Goal: Task Accomplishment & Management: Manage account settings

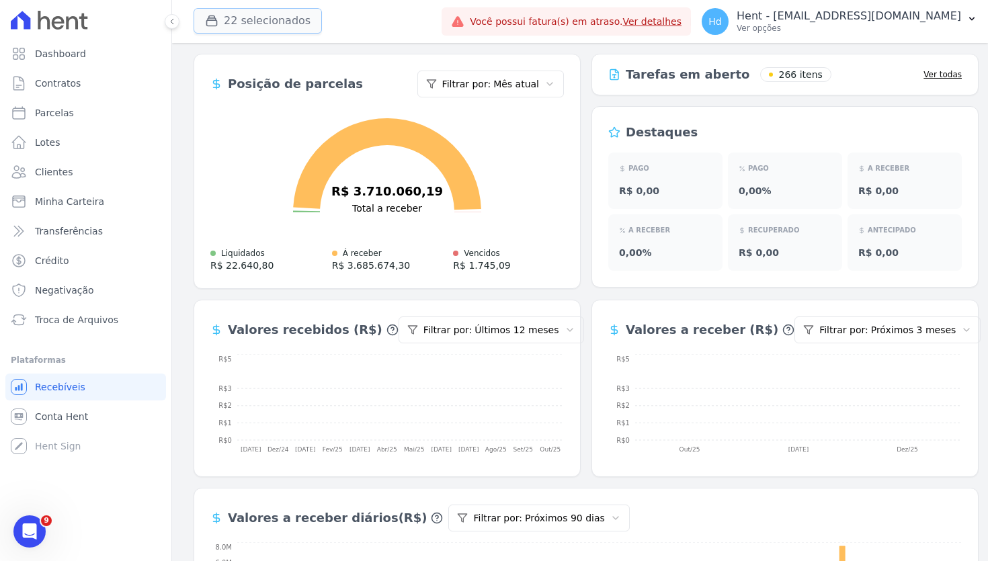
click at [298, 24] on button "22 selecionados" at bounding box center [258, 21] width 128 height 26
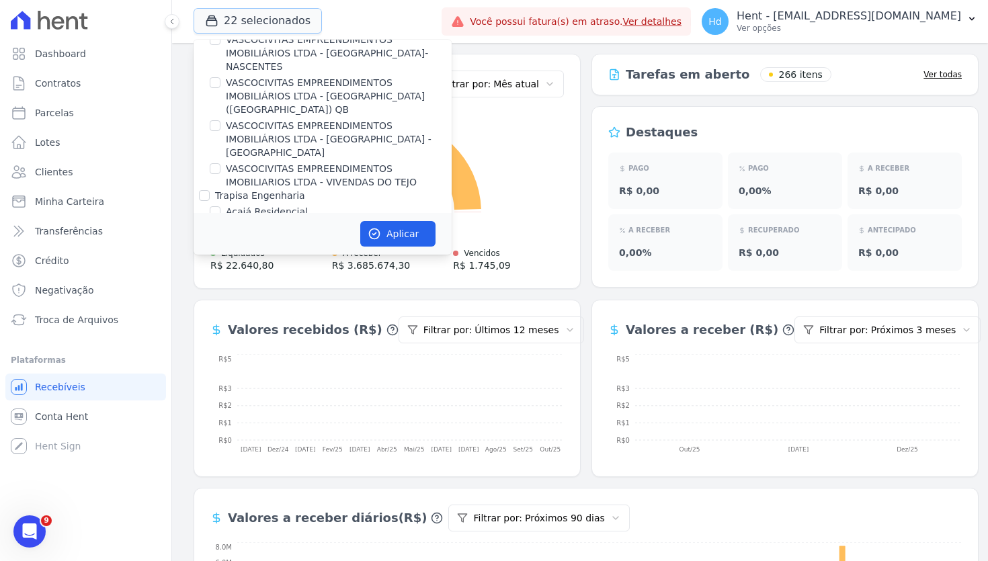
scroll to position [819, 0]
click at [232, 296] on div "MGF LTDA." at bounding box center [240, 302] width 50 height 13
click at [203, 297] on input "MGF LTDA." at bounding box center [204, 302] width 11 height 11
checkbox input "false"
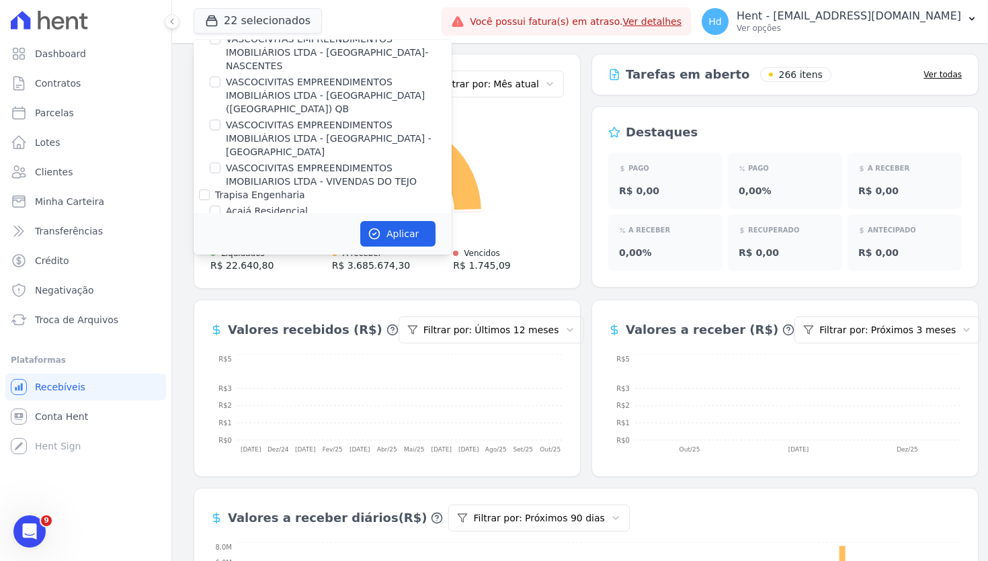
checkbox input "false"
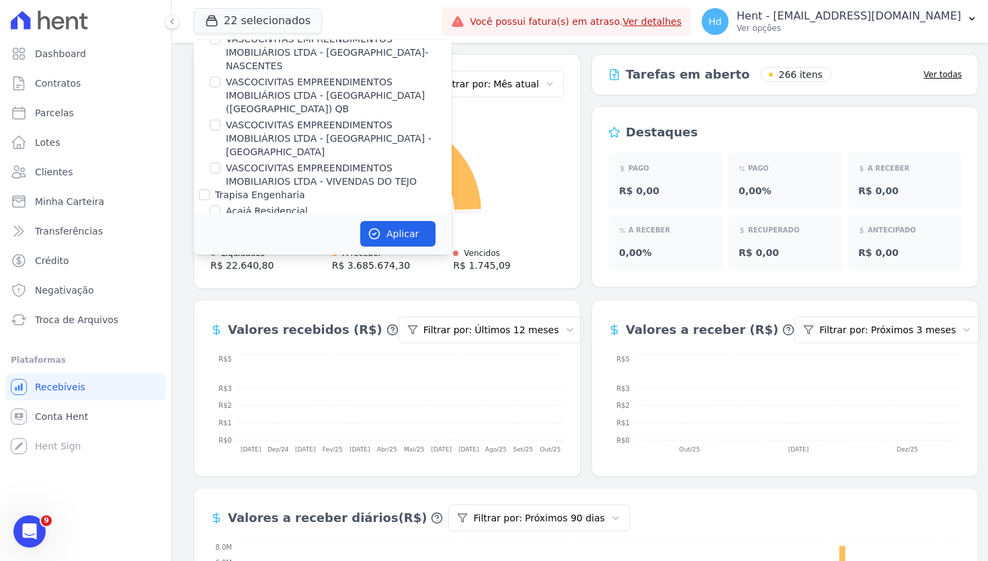
checkbox input "false"
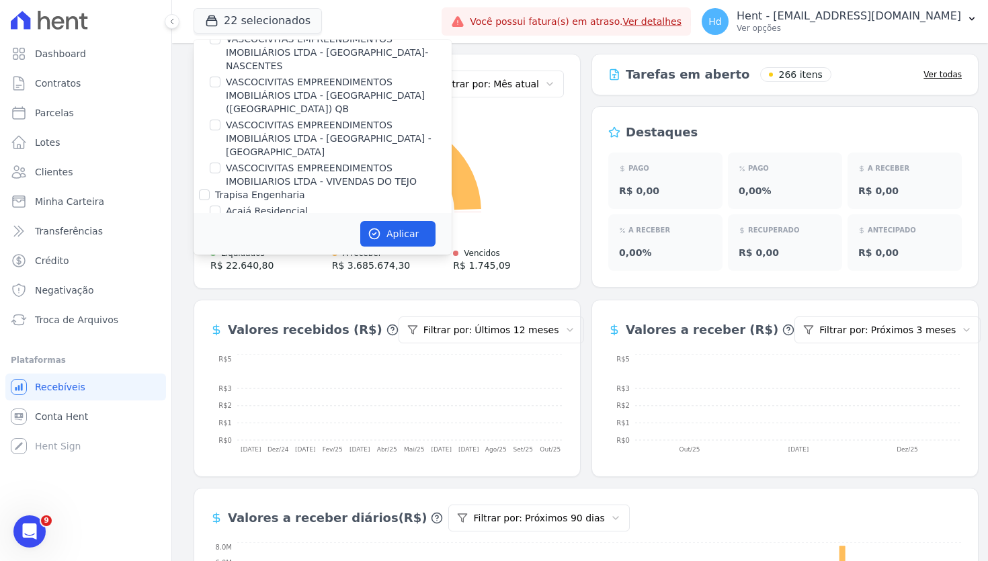
checkbox input "false"
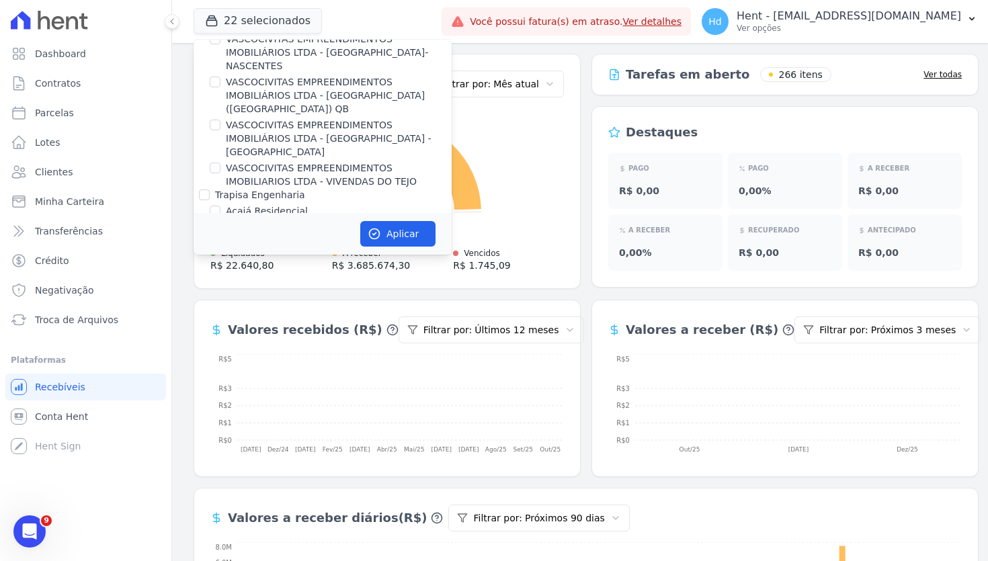
checkbox input "false"
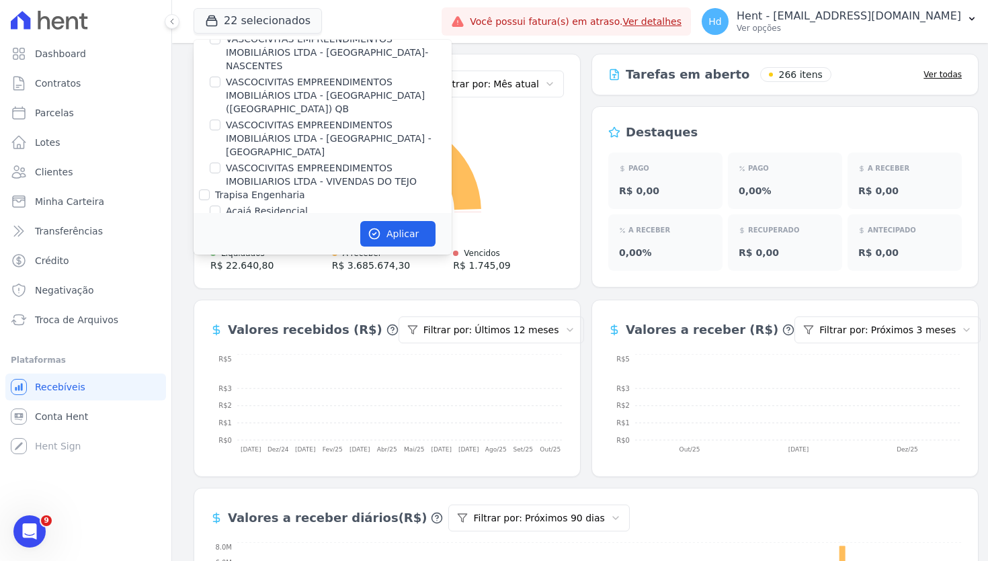
checkbox input "false"
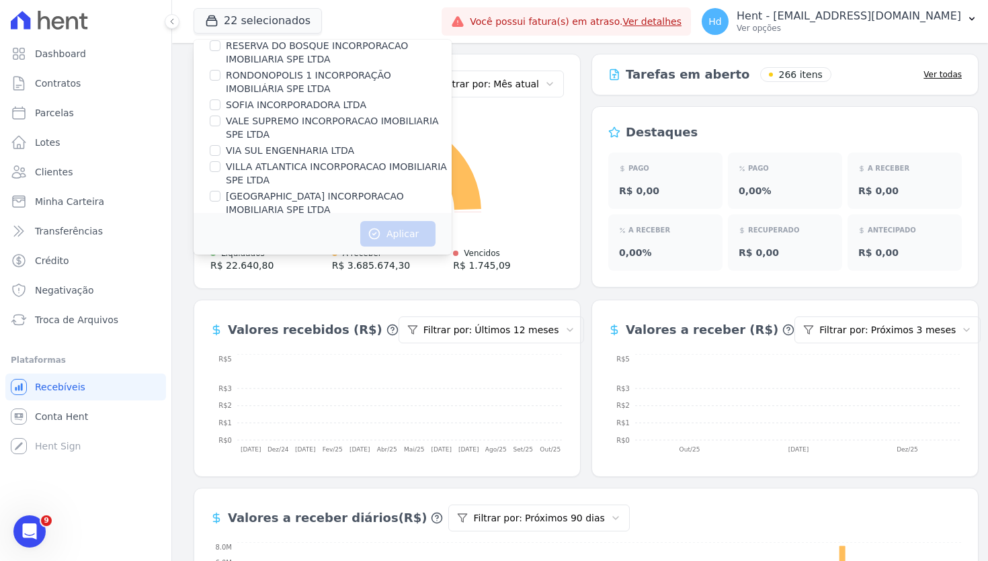
click at [272, 308] on label "Alameda dos Ipês" at bounding box center [267, 314] width 83 height 13
click at [220, 309] on input "Alameda dos Ipês" at bounding box center [215, 314] width 11 height 11
checkbox input "true"
click at [400, 234] on button "Aplicar" at bounding box center [397, 234] width 75 height 26
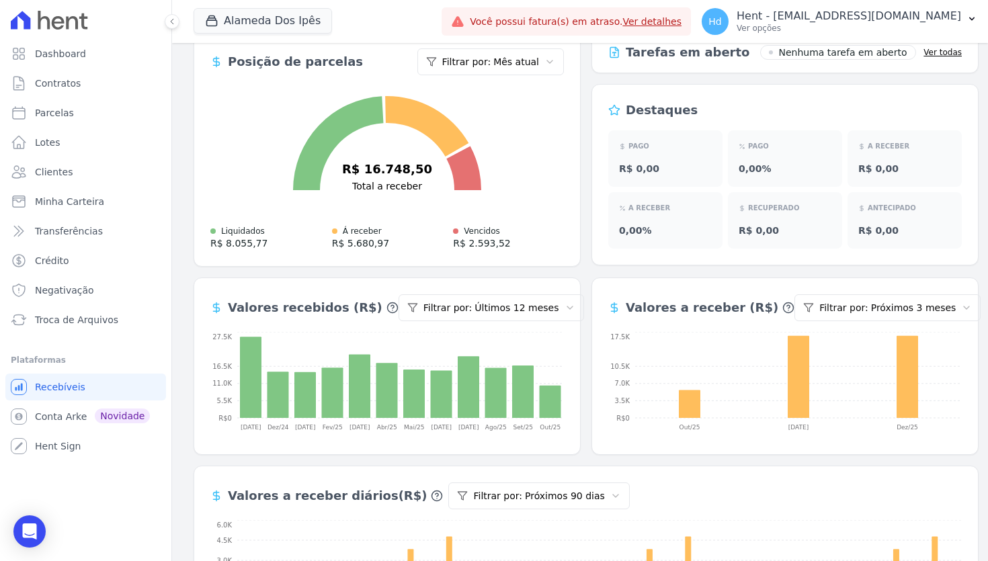
scroll to position [51, 0]
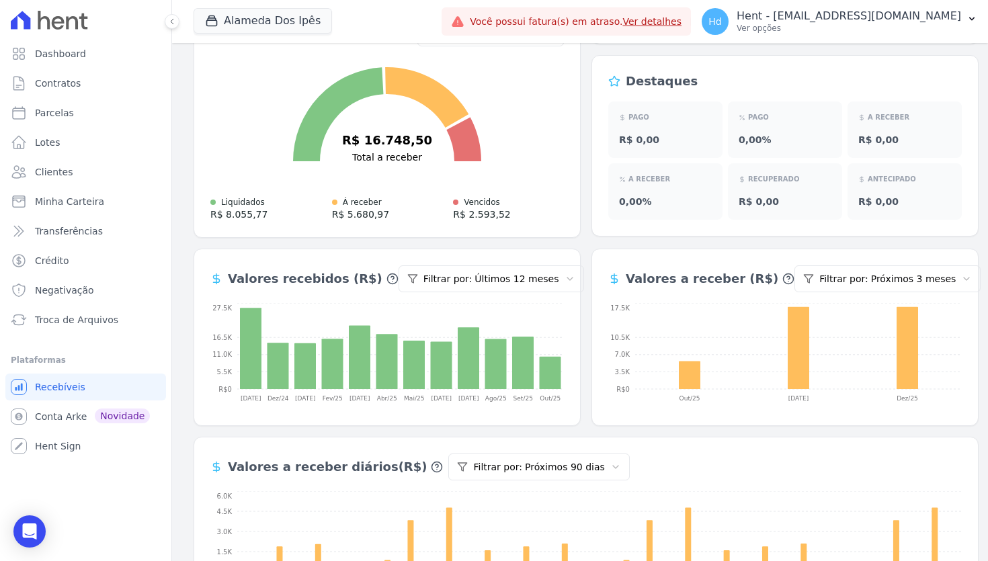
click at [909, 273] on html "Dashboard Contratos Parcelas Lotes Clientes Minha Carteira Transferências Crédi…" at bounding box center [494, 280] width 988 height 561
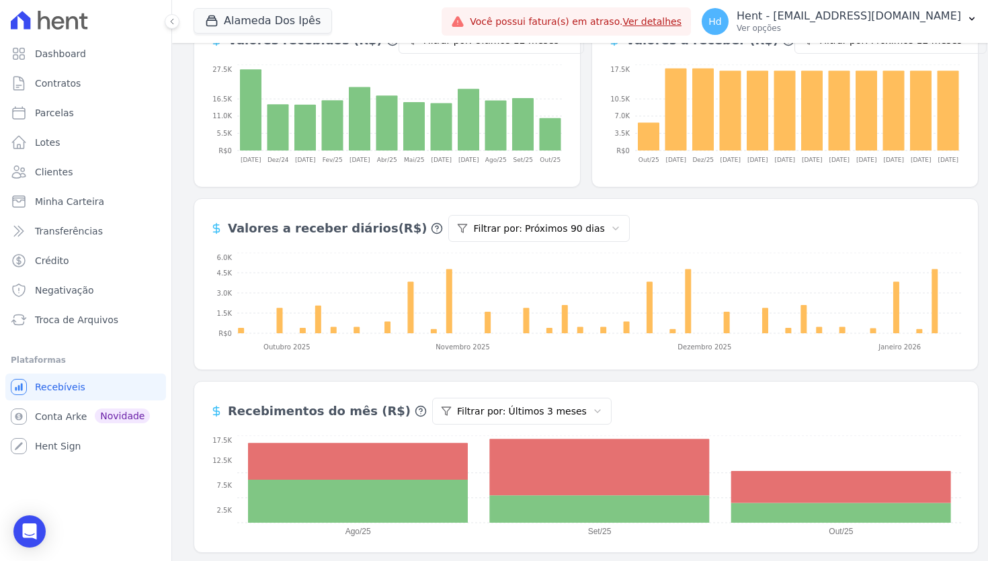
scroll to position [292, 0]
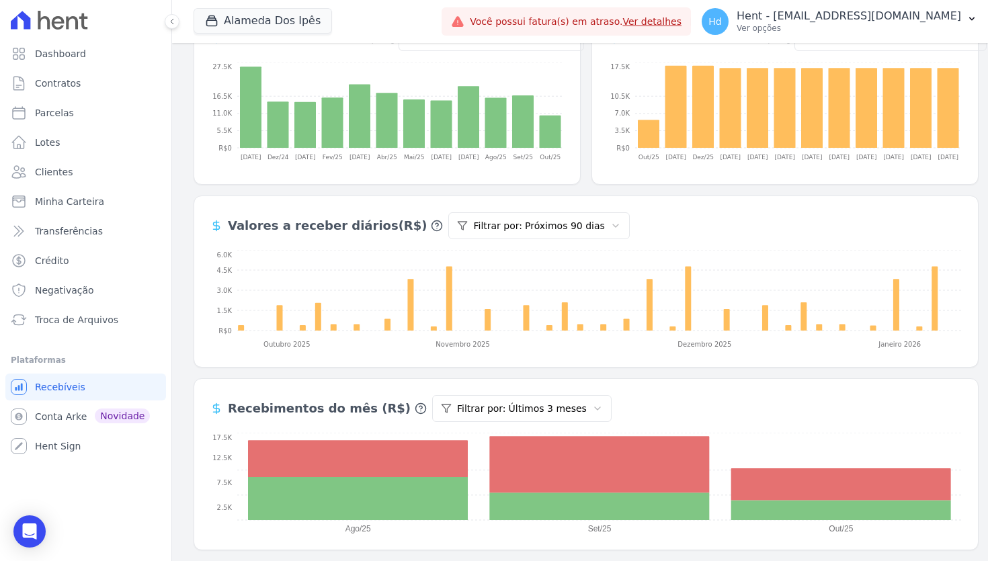
click at [536, 413] on html "Dashboard Contratos Parcelas Lotes Clientes Minha Carteira Transferências Crédi…" at bounding box center [494, 280] width 988 height 561
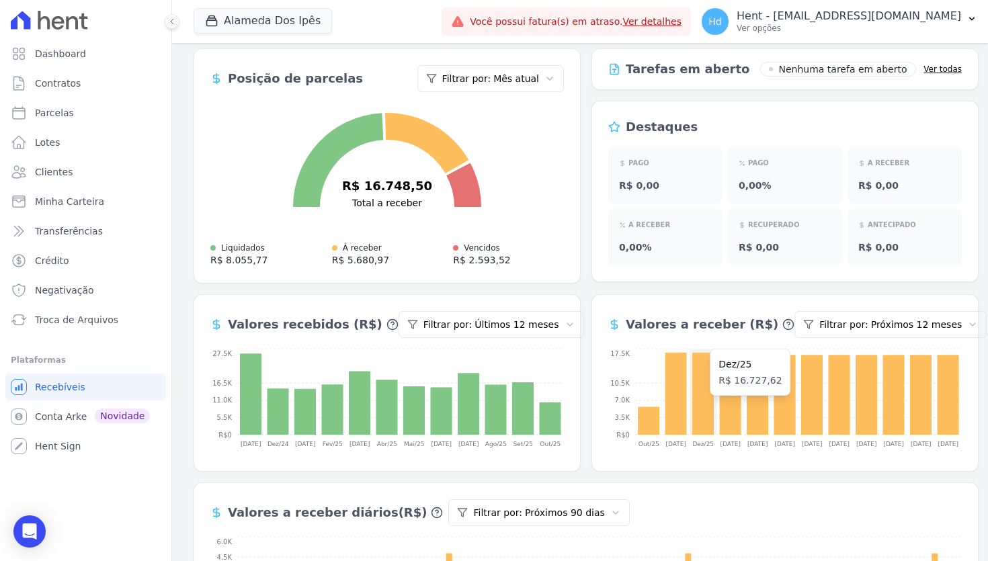
scroll to position [0, 0]
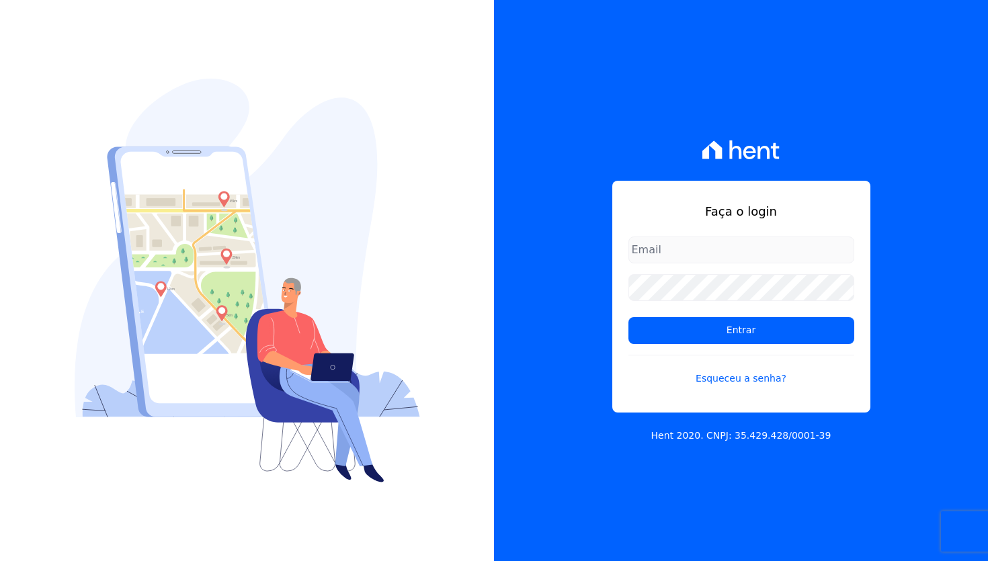
type input "davi.novaes@e-arke.com"
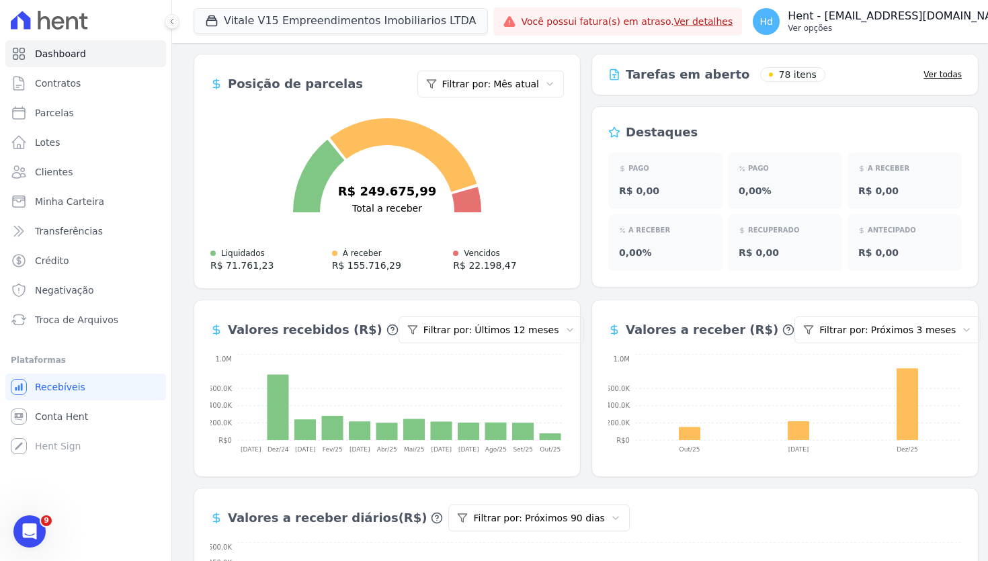
click at [929, 26] on p "Ver opções" at bounding box center [900, 28] width 224 height 11
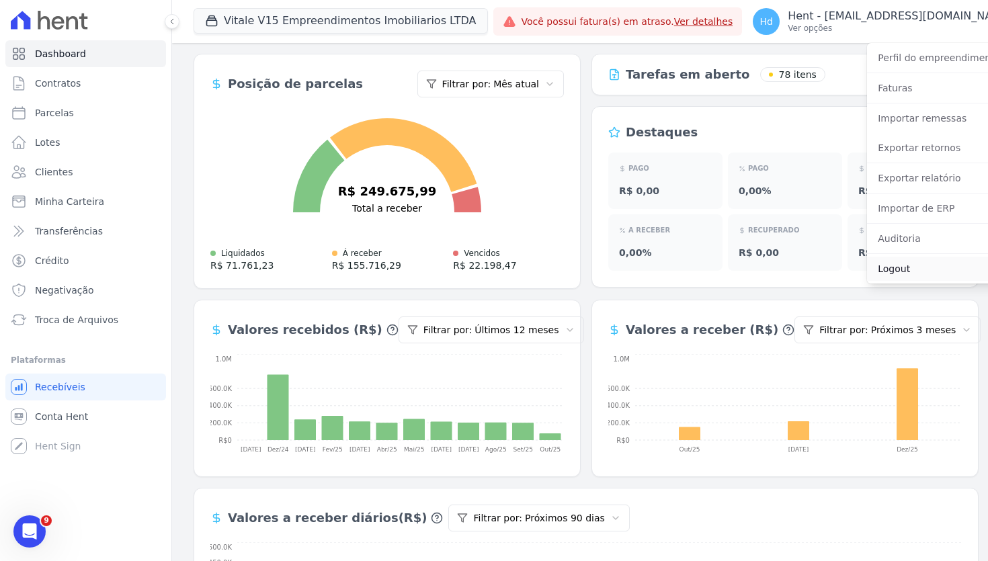
click at [893, 265] on link "Logout" at bounding box center [953, 269] width 172 height 24
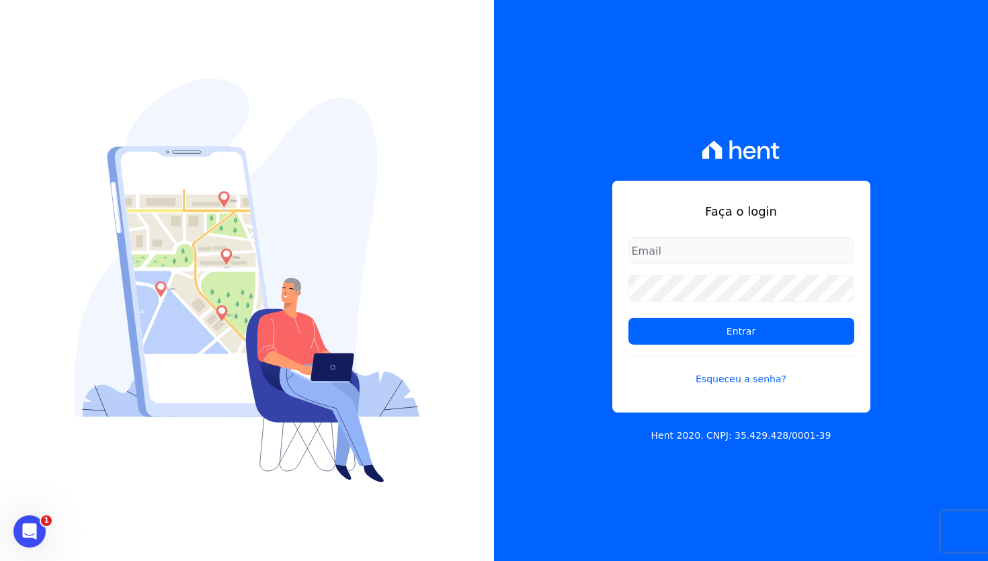
type input "[EMAIL_ADDRESS][DOMAIN_NAME]"
